Goal: Find specific page/section

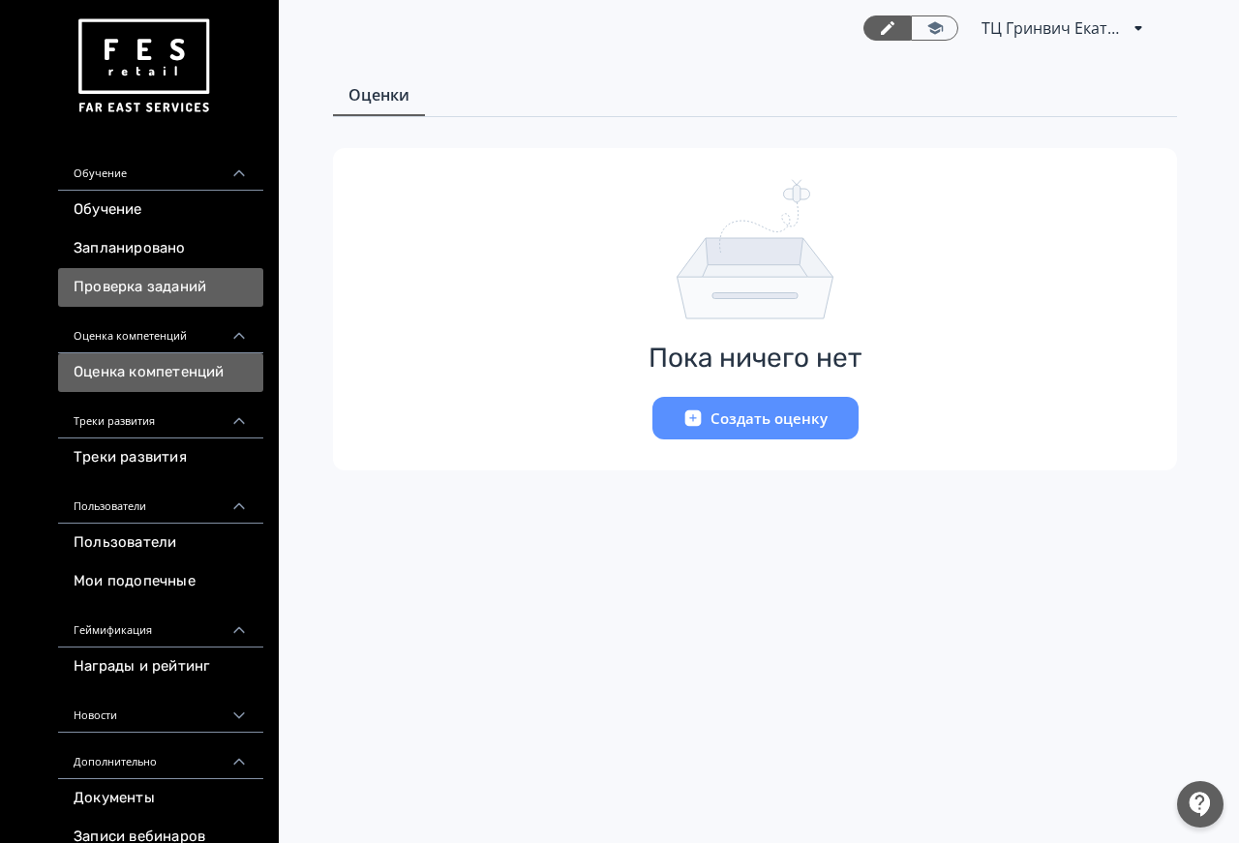
click at [138, 284] on link "Проверка заданий" at bounding box center [160, 287] width 205 height 39
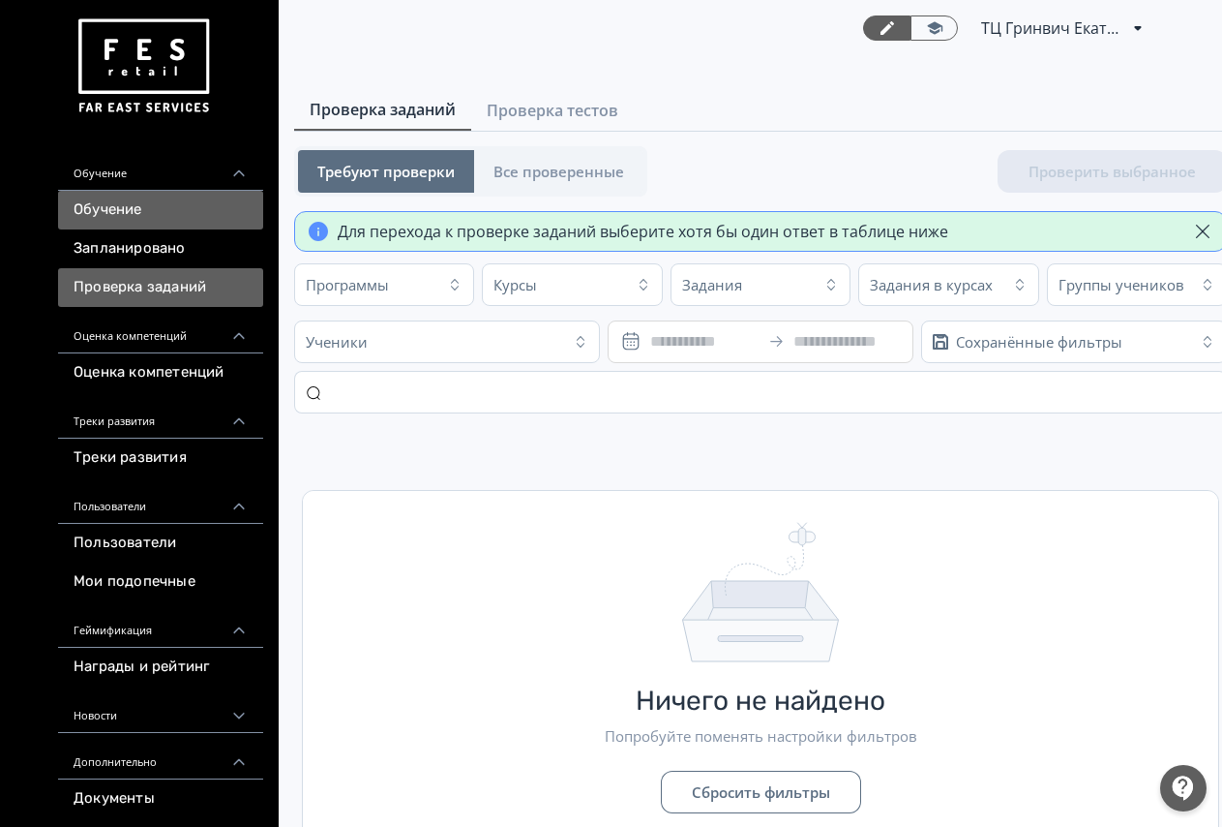
click at [174, 204] on link "Обучение" at bounding box center [160, 210] width 205 height 39
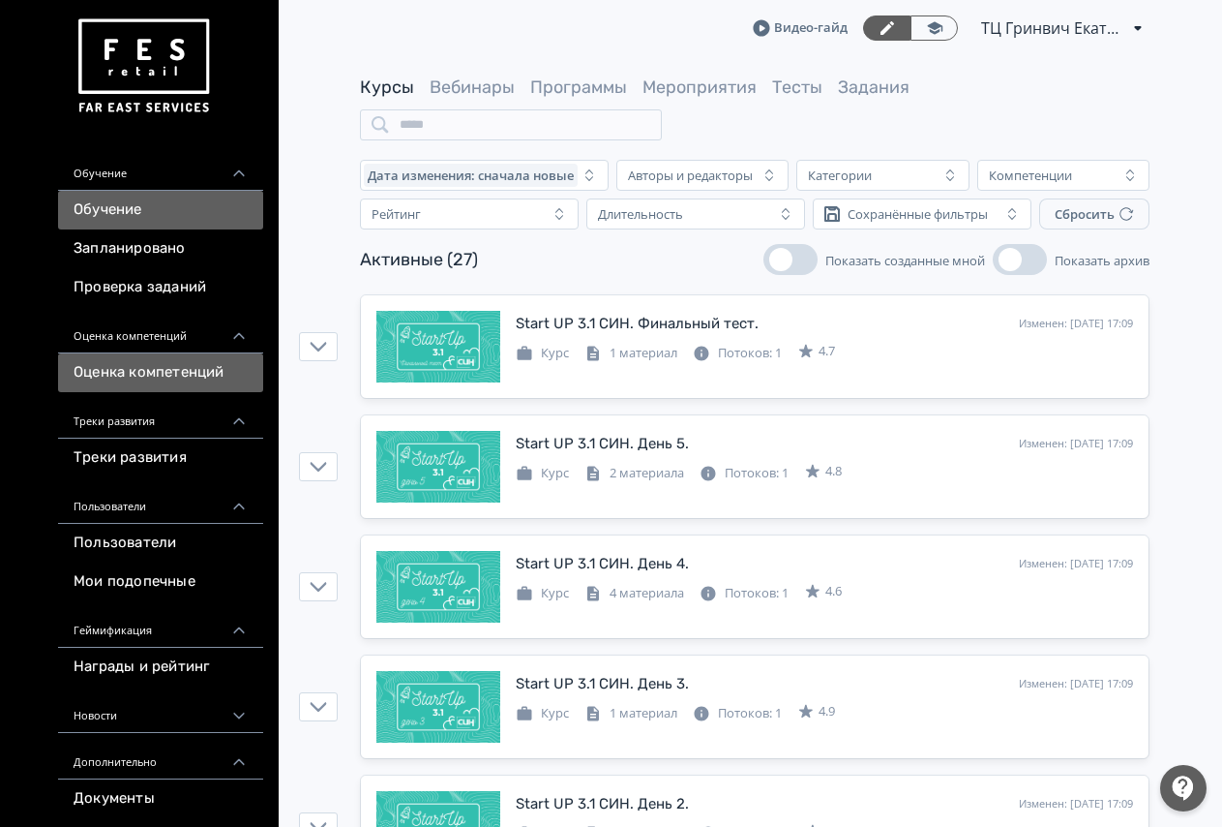
click at [219, 368] on link "Оценка компетенций" at bounding box center [160, 372] width 205 height 39
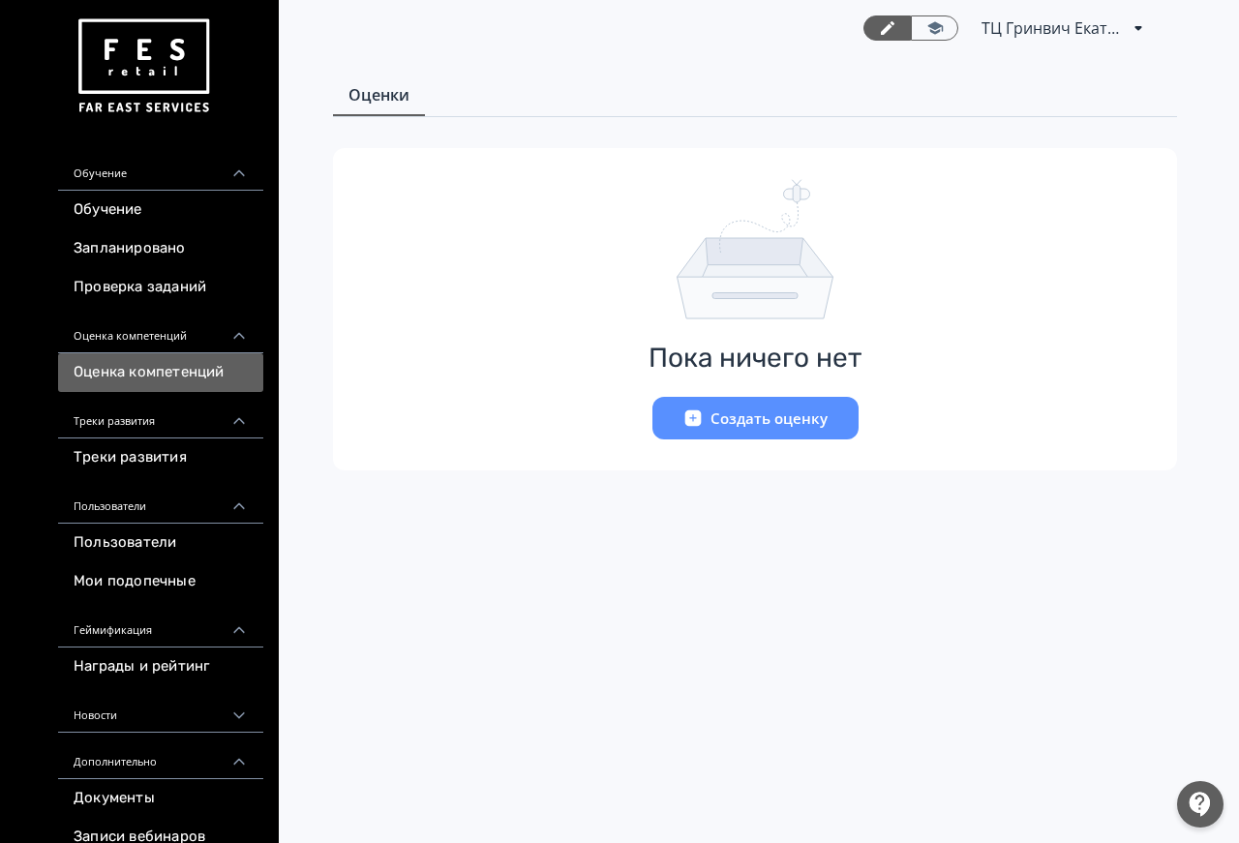
click at [1000, 14] on div "ТЦ Гринвич Екатеринбург СИН 6412238 PRO Повысьте эффективность платформы при по…" at bounding box center [755, 28] width 790 height 56
click at [1011, 26] on span "ТЦ Гринвич Екатеринбург СИН 6412238" at bounding box center [1053, 27] width 145 height 23
click at [1011, 26] on div "ТЦ Гринвич [GEOGRAPHIC_DATA] ID: 6451641 Аккаунты Профиль Выйти" at bounding box center [1065, 27] width 168 height 23
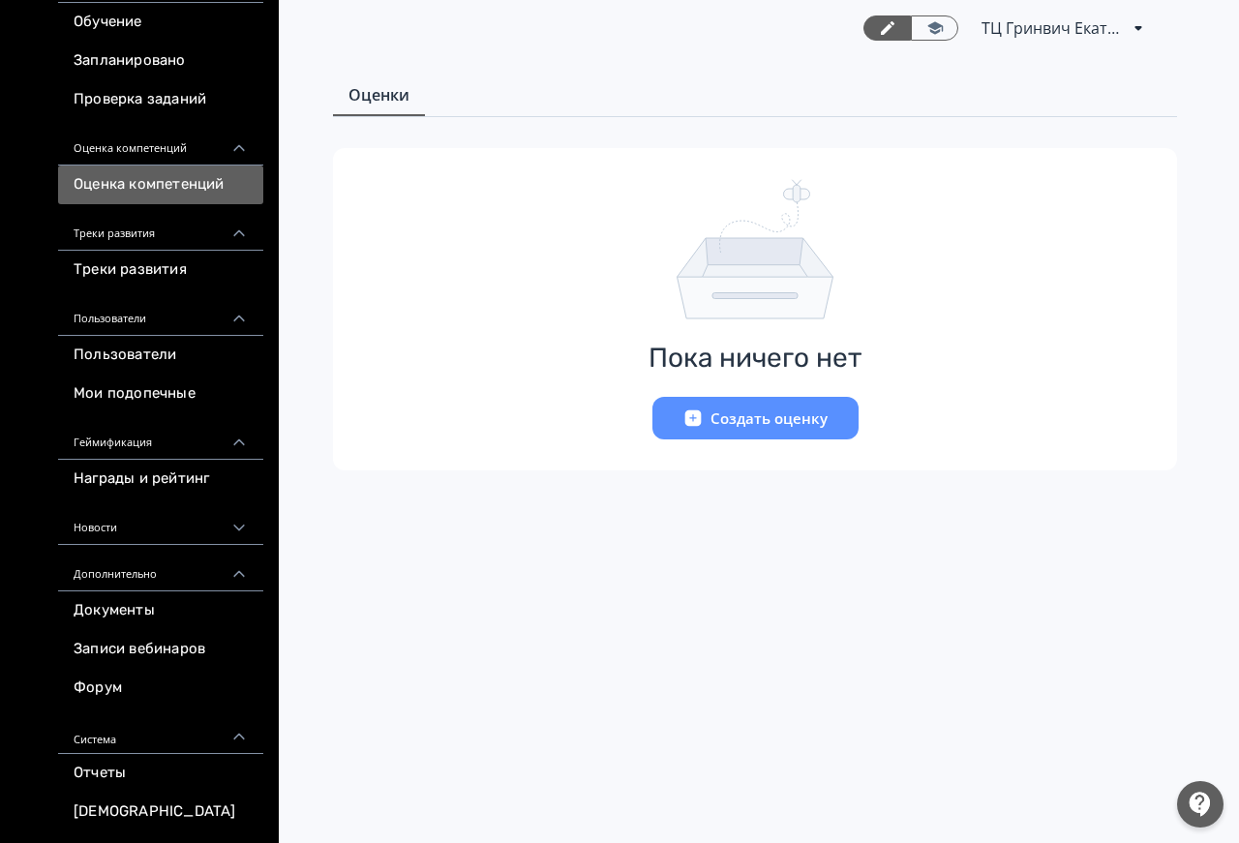
scroll to position [204, 0]
